Goal: Task Accomplishment & Management: Manage account settings

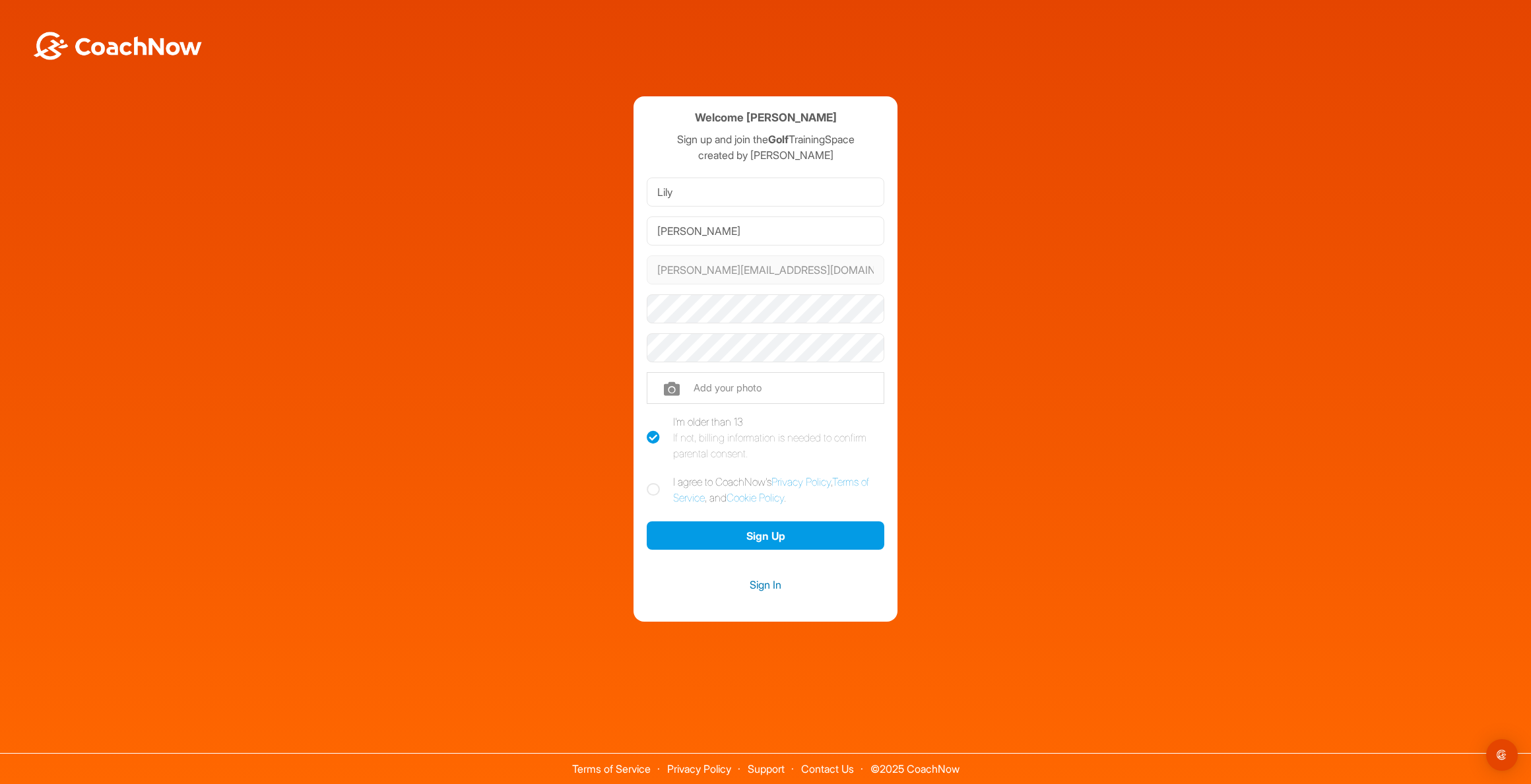
click at [761, 587] on link "Sign In" at bounding box center [766, 584] width 238 height 17
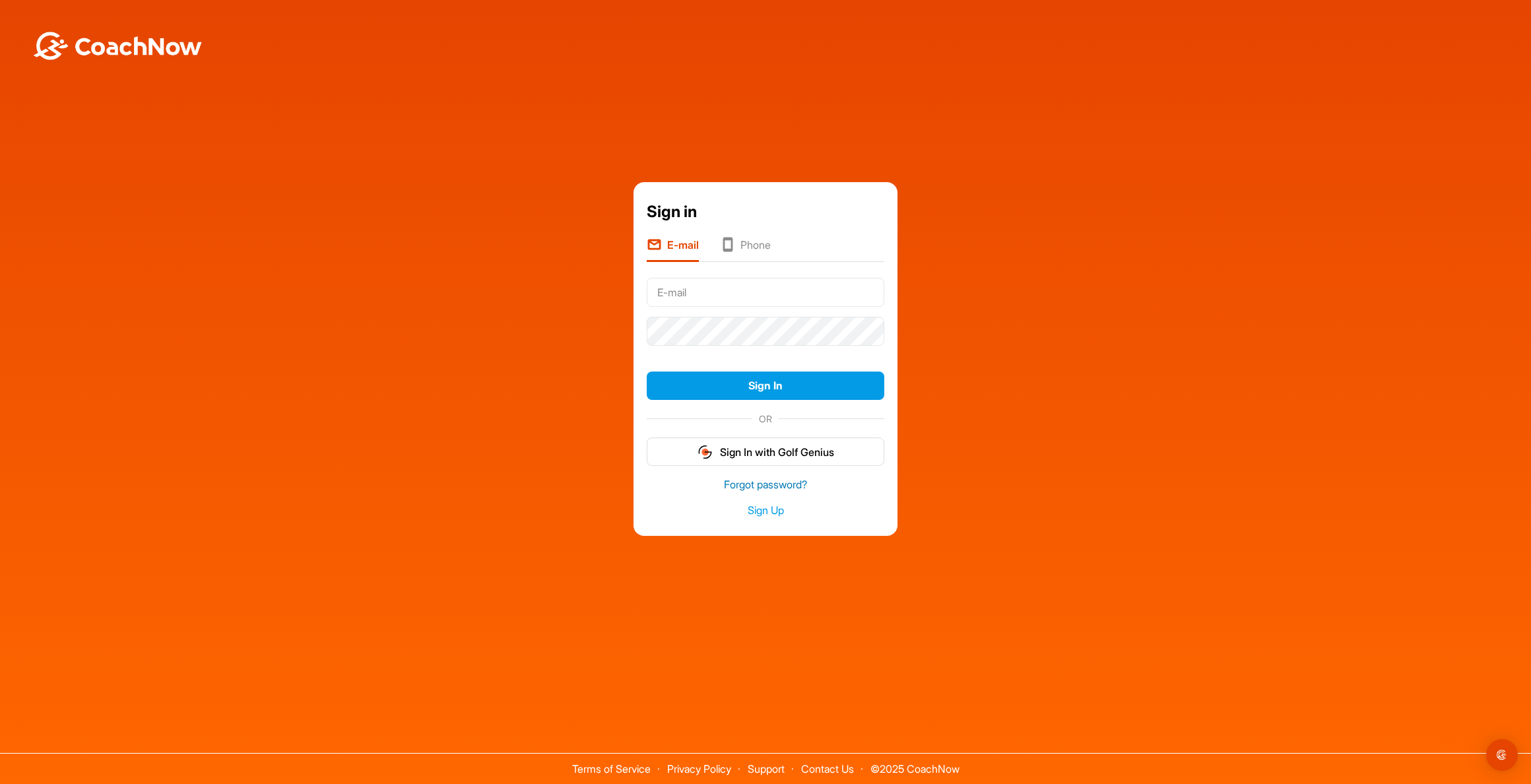
click at [737, 483] on link "Forgot password?" at bounding box center [766, 484] width 238 height 15
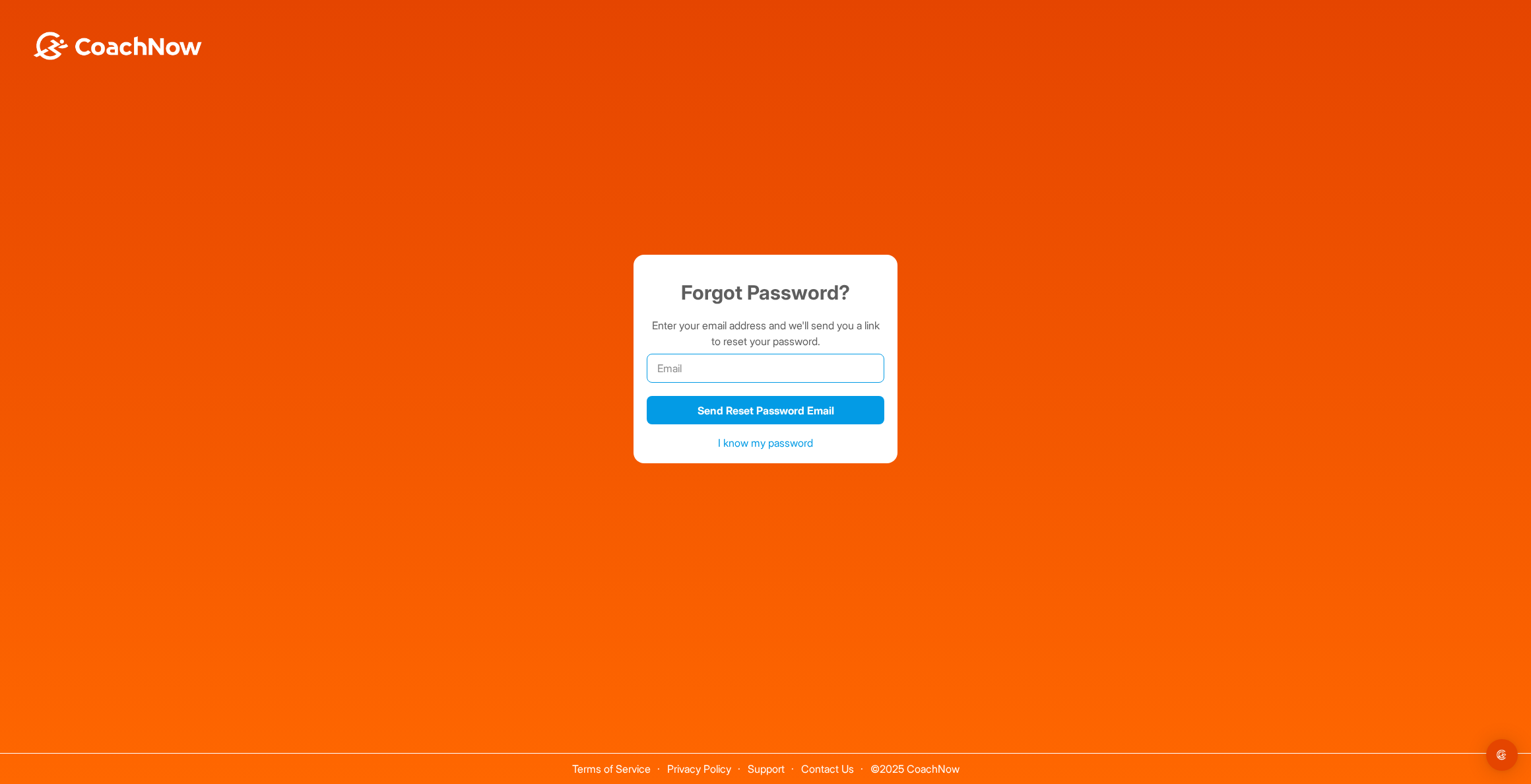
click at [717, 370] on input "email" at bounding box center [766, 368] width 238 height 29
type input "[PERSON_NAME][EMAIL_ADDRESS][DOMAIN_NAME]"
click at [710, 412] on button "Send Reset Password Email" at bounding box center [766, 410] width 238 height 28
